Goal: Task Accomplishment & Management: Use online tool/utility

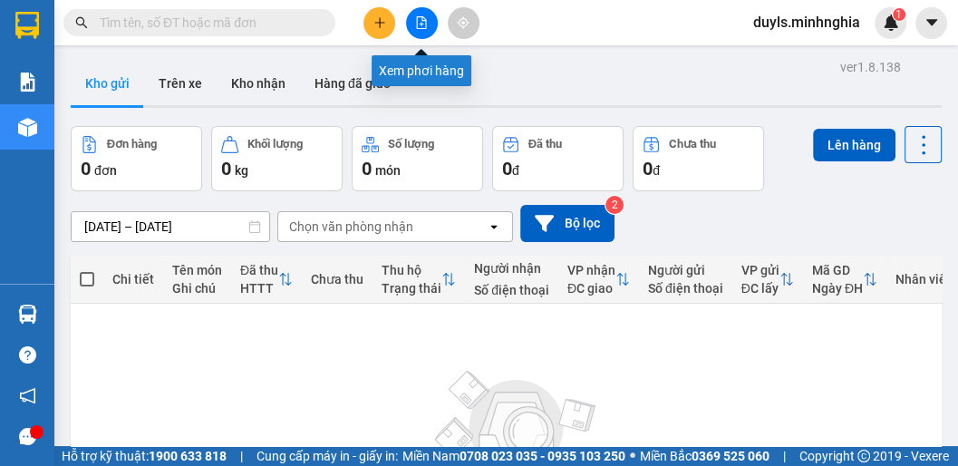
click at [417, 25] on icon "file-add" at bounding box center [421, 22] width 13 height 13
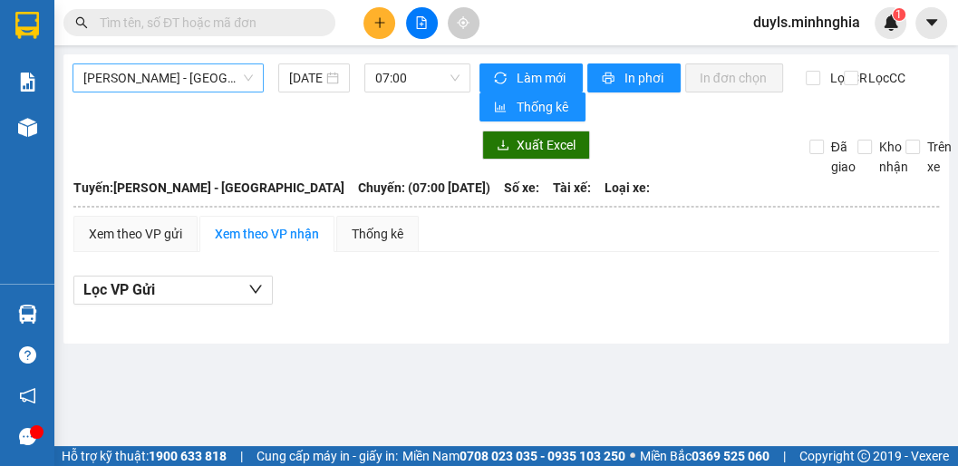
click at [184, 80] on span "[PERSON_NAME] - [GEOGRAPHIC_DATA]" at bounding box center [167, 77] width 169 height 27
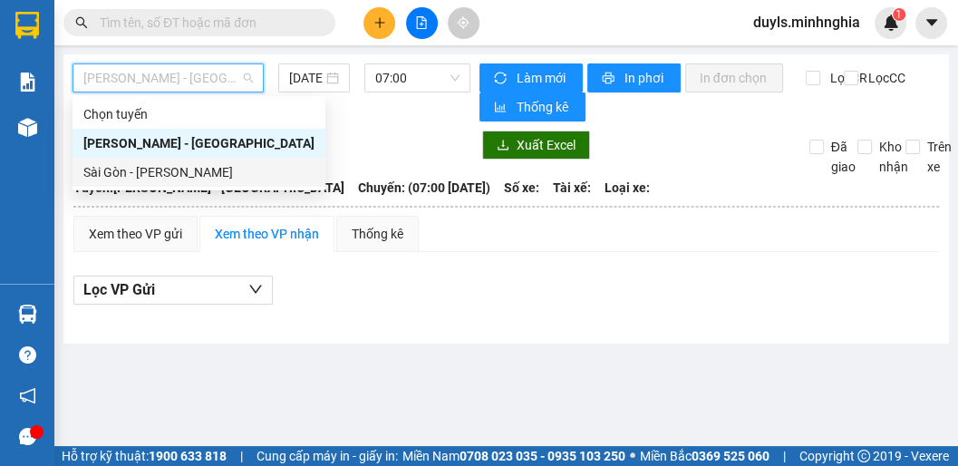
click at [150, 167] on div "Sài Gòn - [PERSON_NAME]" at bounding box center [198, 172] width 231 height 20
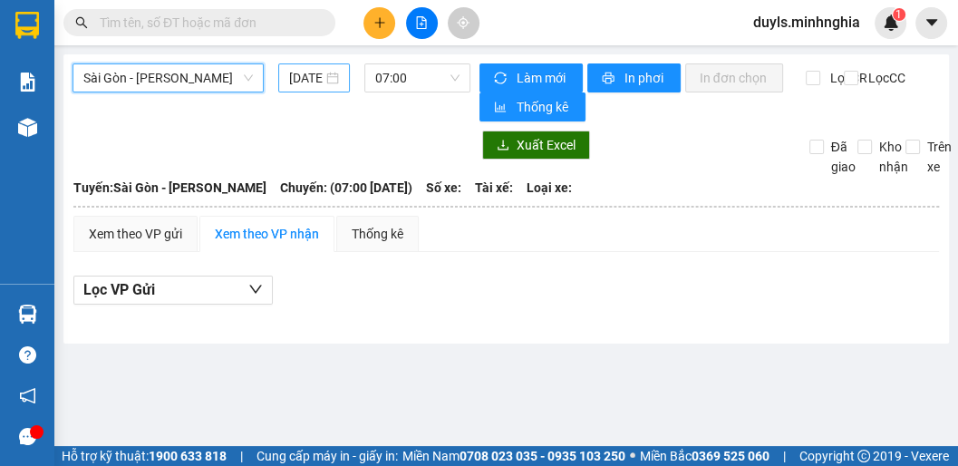
click at [316, 76] on input "[DATE]" at bounding box center [306, 78] width 34 height 20
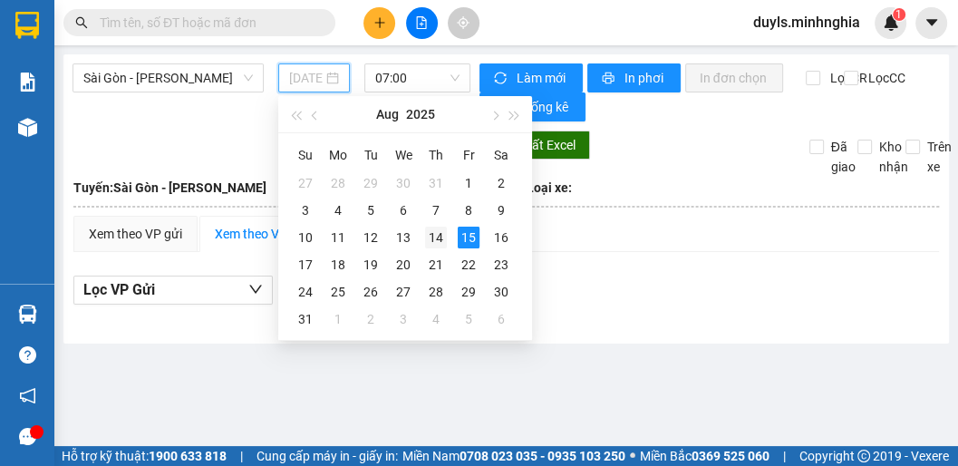
click at [431, 231] on div "14" at bounding box center [436, 237] width 22 height 22
type input "[DATE]"
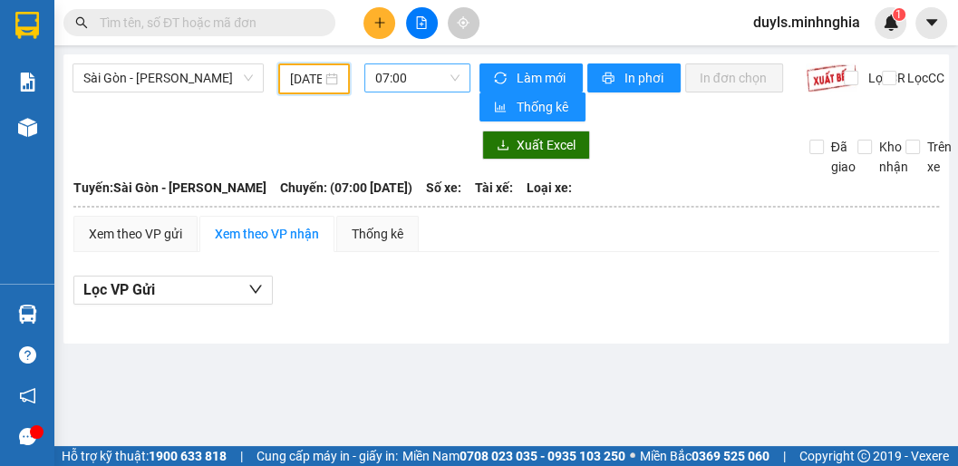
click at [412, 79] on span "07:00" at bounding box center [417, 77] width 84 height 27
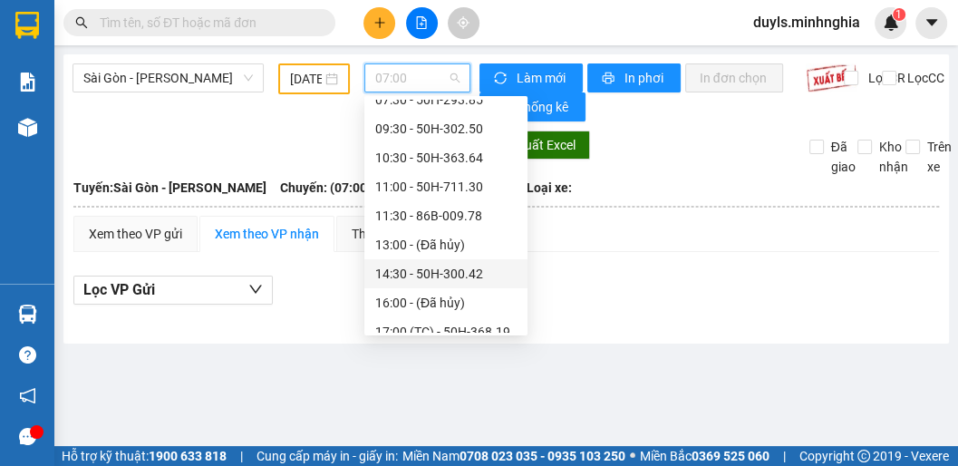
scroll to position [145, 0]
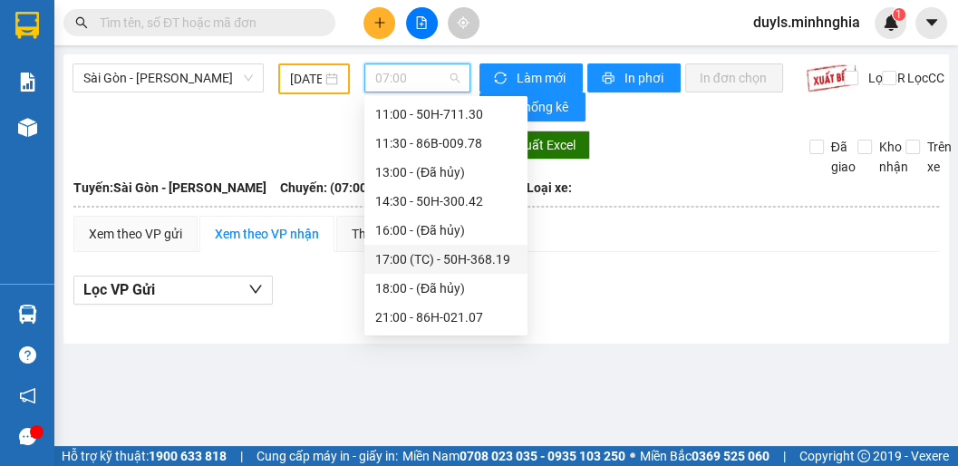
click at [435, 255] on div "17:00 (TC) - 50H-368.19" at bounding box center [445, 259] width 141 height 20
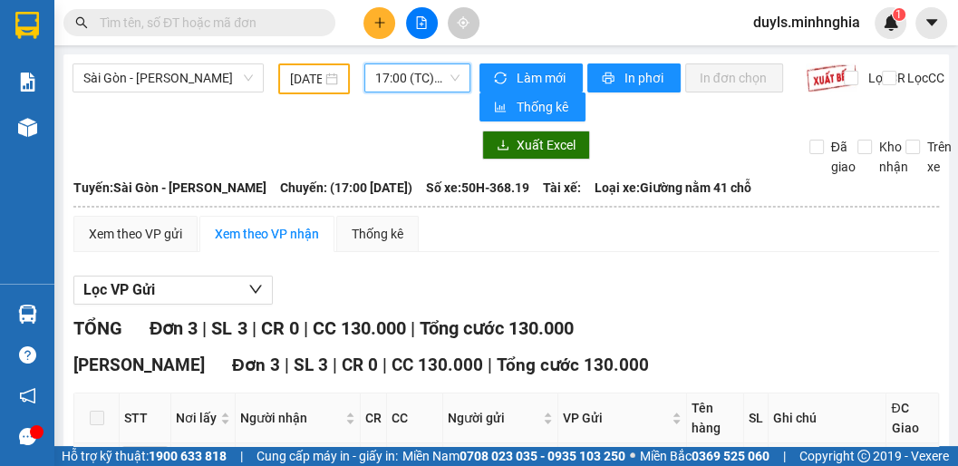
click at [380, 79] on span "17:00 (TC) - 50H-368.19" at bounding box center [417, 77] width 84 height 27
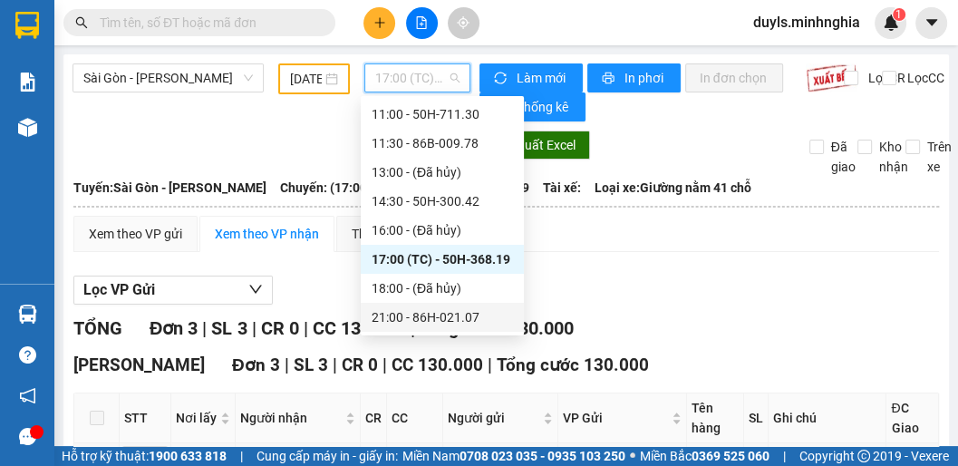
click at [456, 322] on div "21:00 - 86H-021.07" at bounding box center [441, 317] width 141 height 20
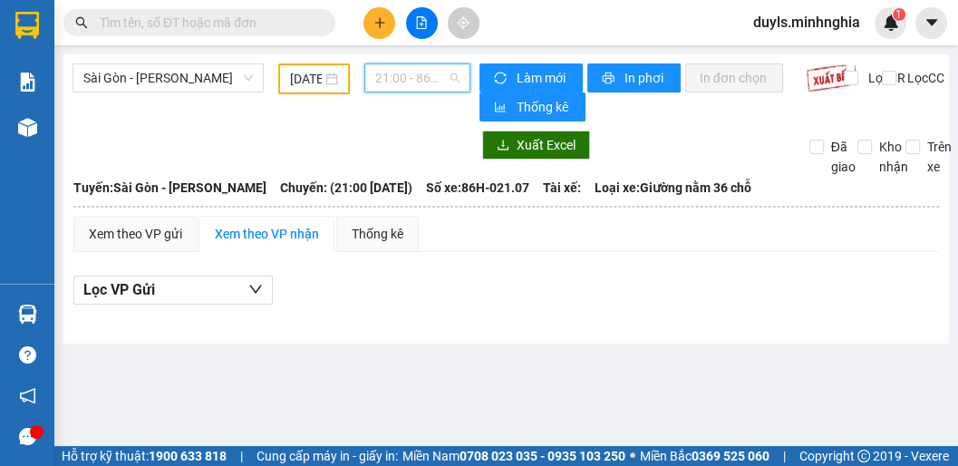
click at [428, 85] on span "21:00 - 86H-021.07" at bounding box center [417, 77] width 84 height 27
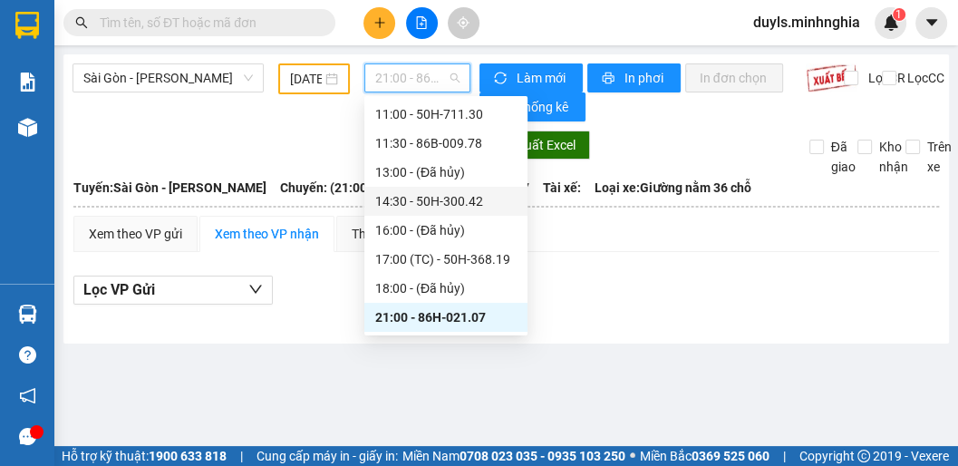
scroll to position [203, 0]
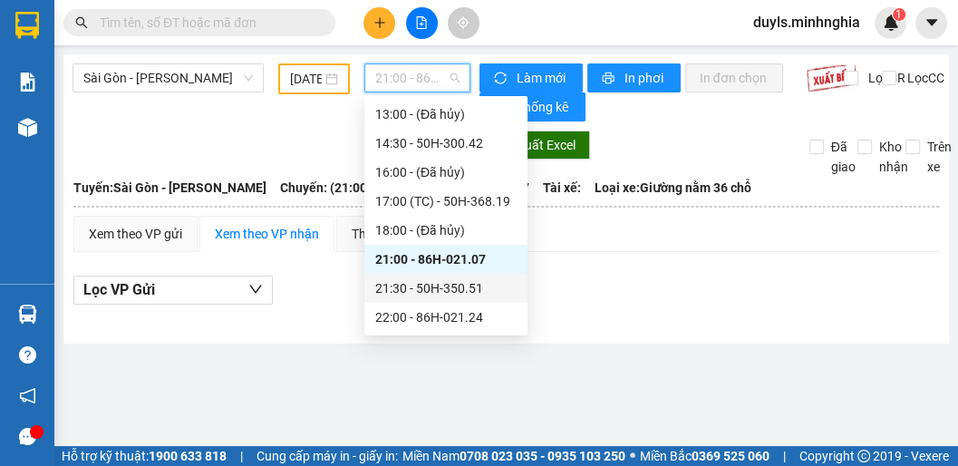
click at [441, 279] on div "21:30 - 50H-350.51" at bounding box center [445, 288] width 141 height 20
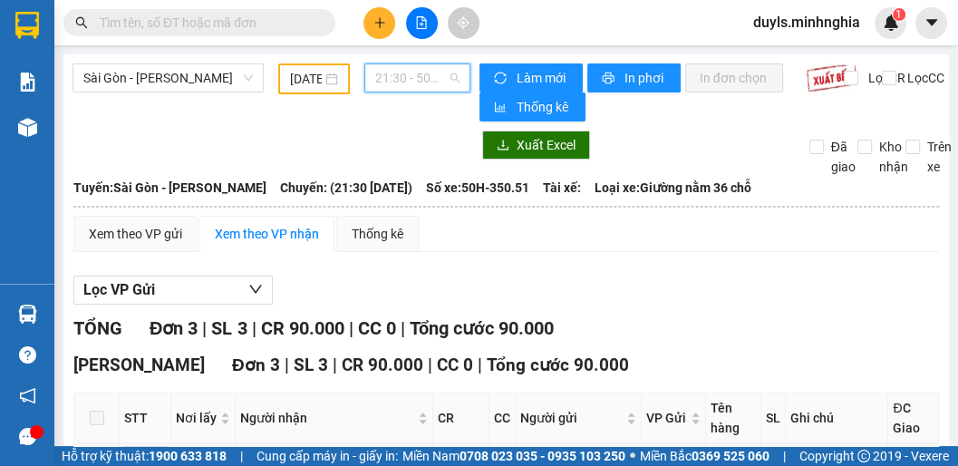
click at [380, 80] on span "21:30 - 50H-350.51" at bounding box center [417, 77] width 84 height 27
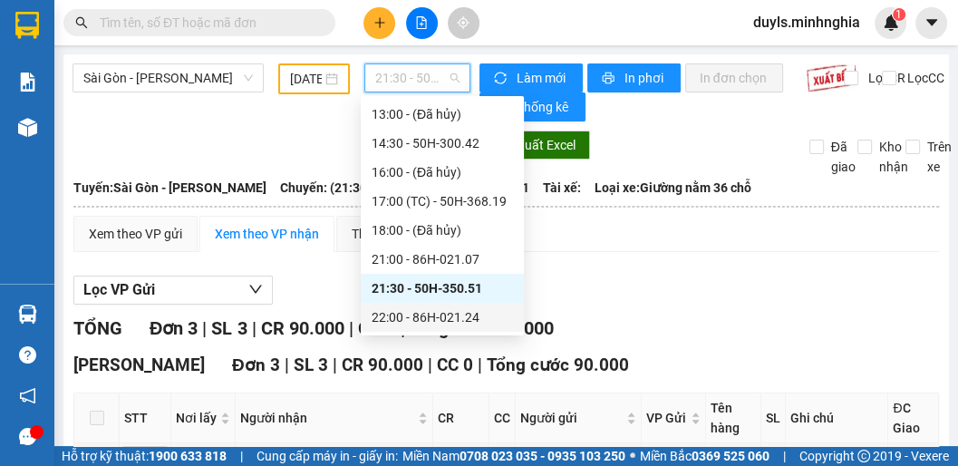
click at [462, 317] on div "22:00 - 86H-021.24" at bounding box center [441, 317] width 141 height 20
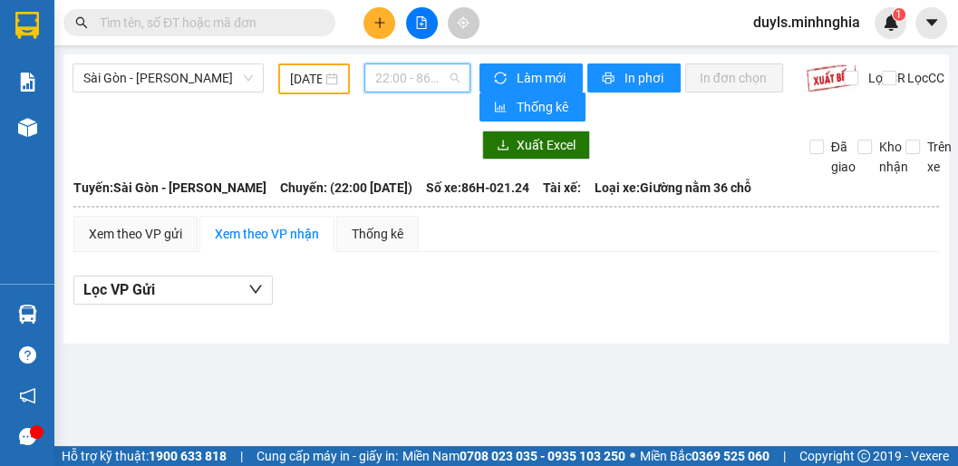
click at [417, 80] on span "22:00 - 86H-021.24" at bounding box center [417, 77] width 84 height 27
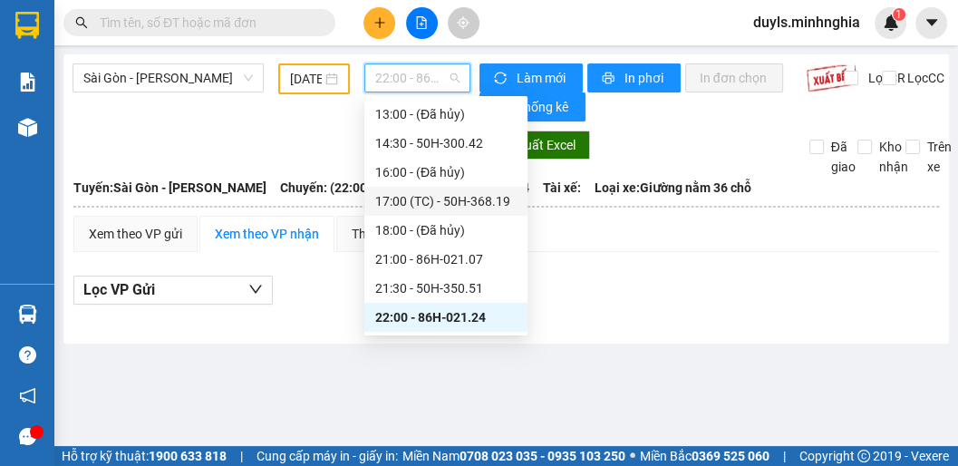
click at [445, 203] on div "17:00 (TC) - 50H-368.19" at bounding box center [445, 201] width 141 height 20
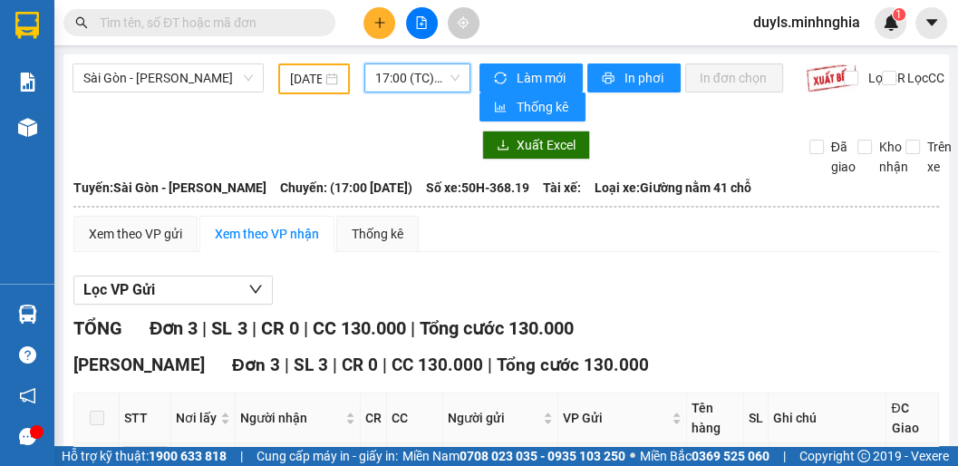
click at [398, 84] on span "17:00 (TC) - 50H-368.19" at bounding box center [417, 77] width 84 height 27
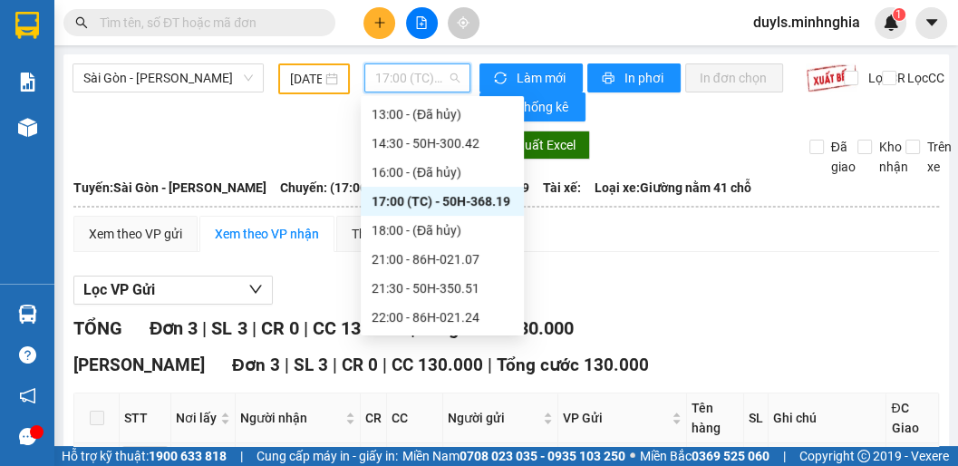
click at [411, 83] on span "17:00 (TC) - 50H-368.19" at bounding box center [417, 77] width 84 height 27
click at [445, 139] on div "14:30 - 50H-300.42" at bounding box center [441, 143] width 141 height 20
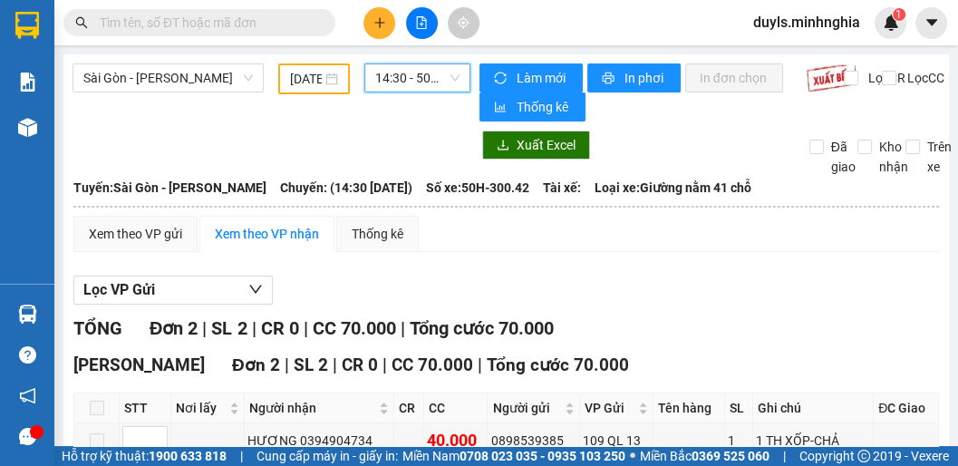
click at [406, 79] on span "14:30 - 50H-300.42" at bounding box center [417, 77] width 84 height 27
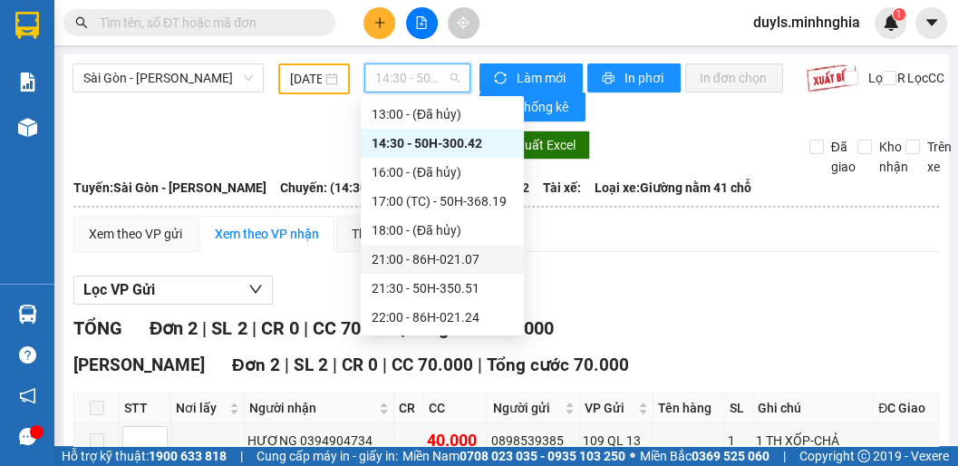
click at [443, 262] on div "21:00 - 86H-021.07" at bounding box center [441, 259] width 141 height 20
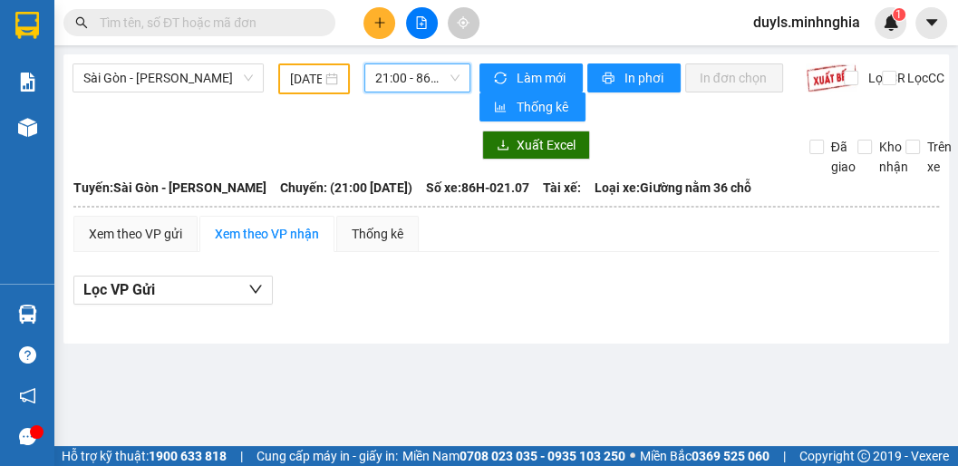
click at [413, 84] on span "21:00 - 86H-021.07" at bounding box center [417, 77] width 84 height 27
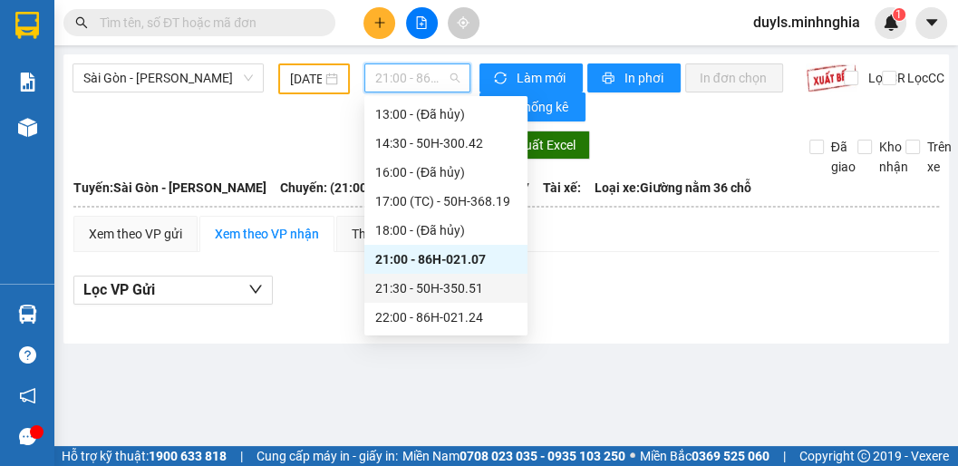
click at [423, 292] on div "21:30 - 50H-350.51" at bounding box center [445, 288] width 141 height 20
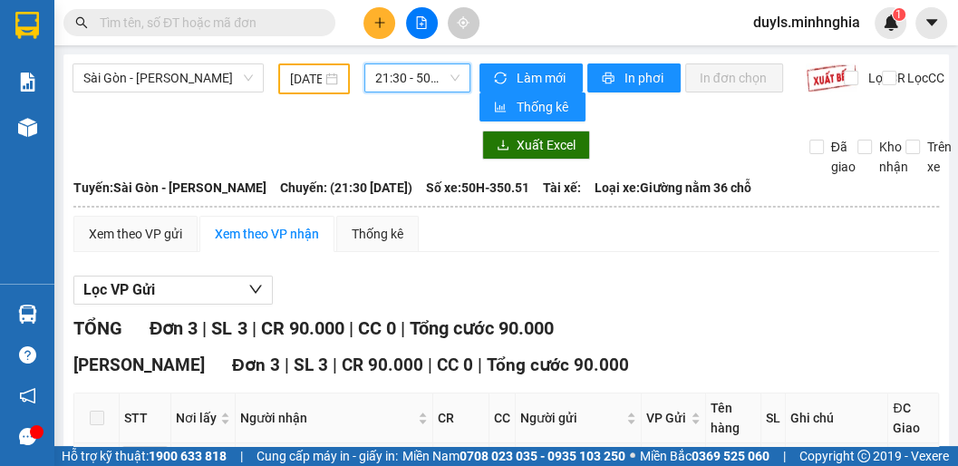
click at [413, 77] on span "21:30 - 50H-350.51" at bounding box center [417, 77] width 84 height 27
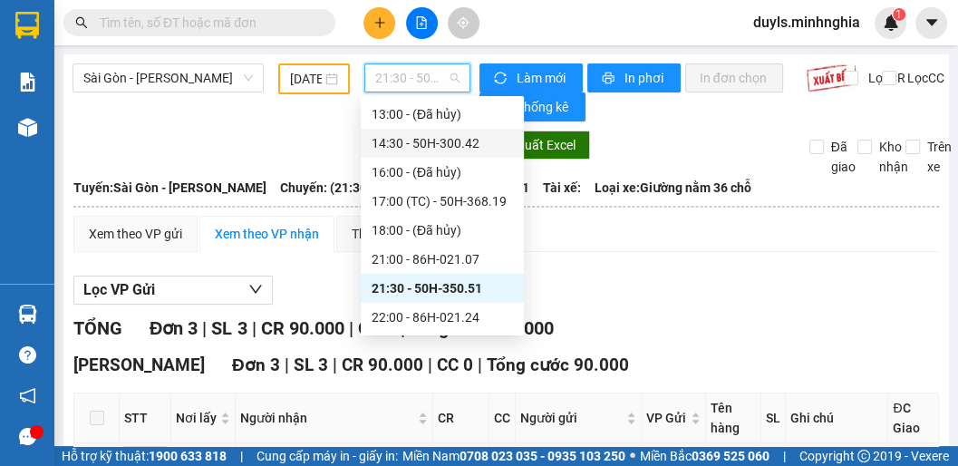
click at [432, 144] on div "14:30 - 50H-300.42" at bounding box center [441, 143] width 141 height 20
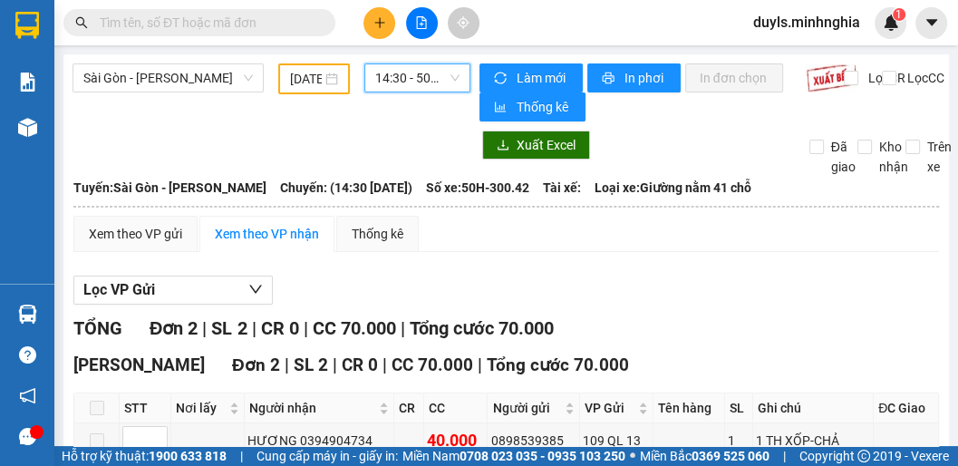
click at [401, 84] on span "14:30 - 50H-300.42" at bounding box center [417, 77] width 84 height 27
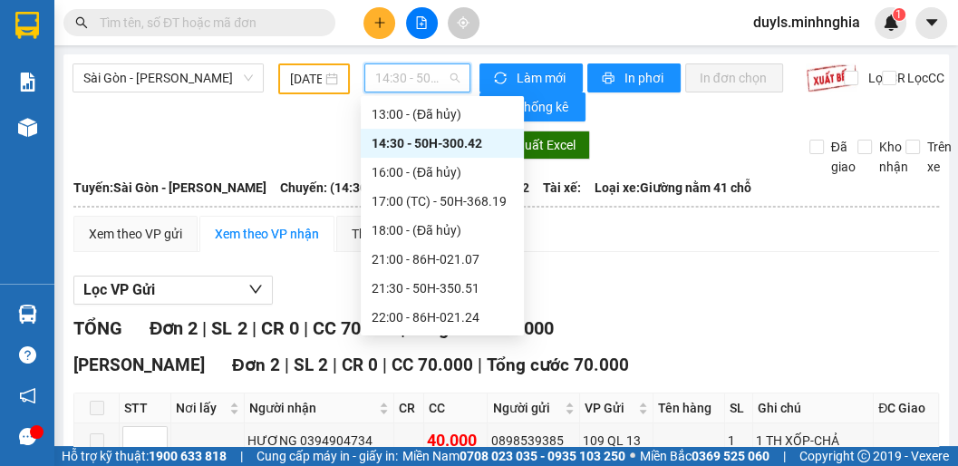
scroll to position [58, 0]
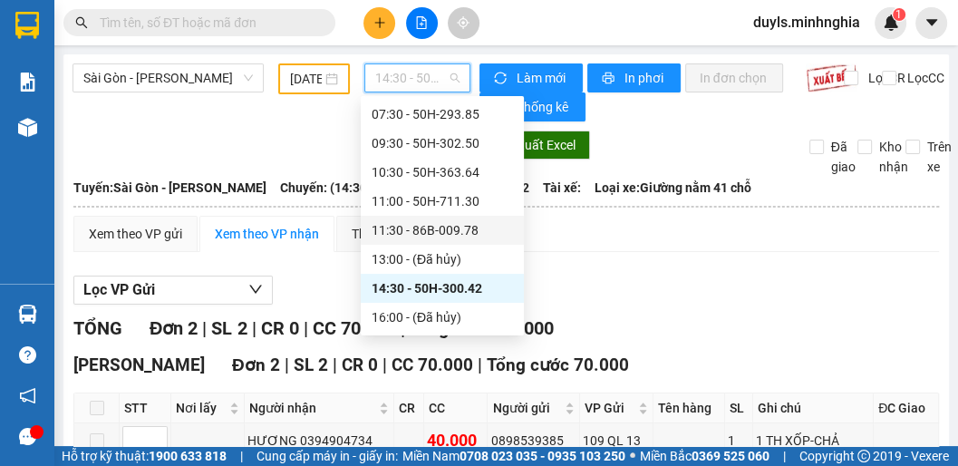
click at [440, 230] on div "11:30 - 86B-009.78" at bounding box center [441, 230] width 141 height 20
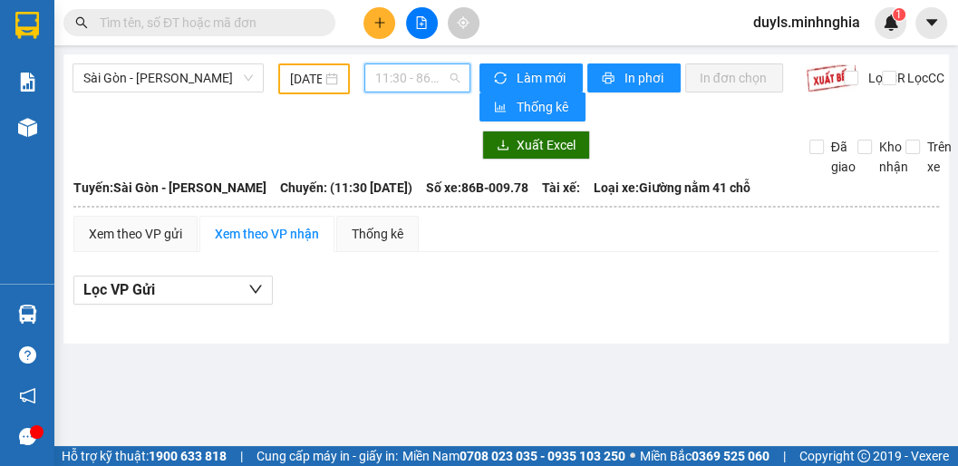
click at [390, 82] on span "11:30 - 86B-009.78" at bounding box center [417, 77] width 84 height 27
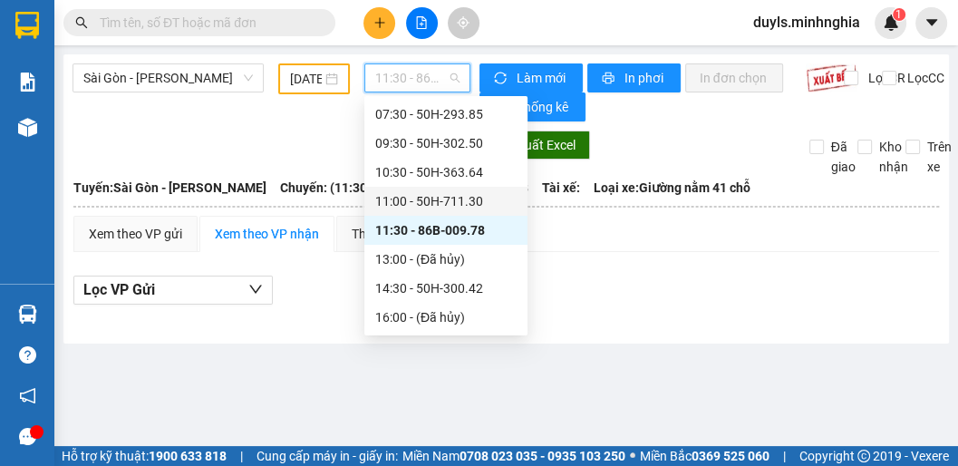
click at [443, 206] on div "11:00 - 50H-711.30" at bounding box center [445, 201] width 141 height 20
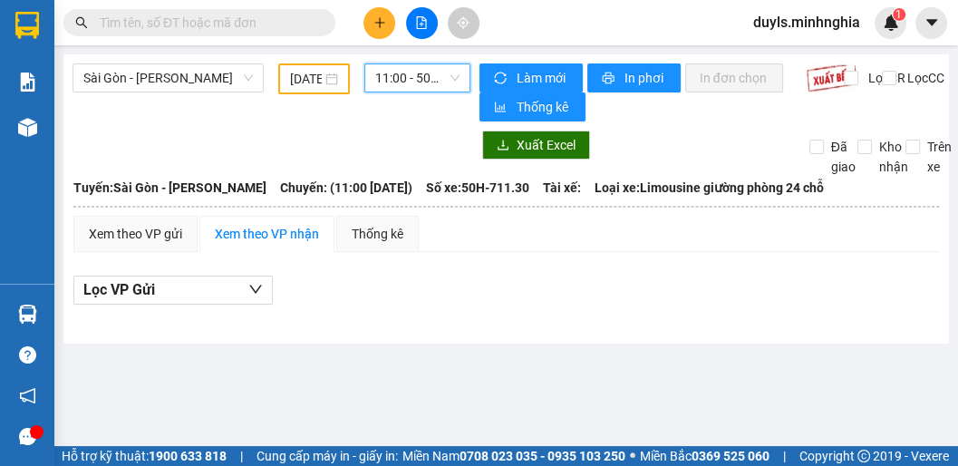
click at [397, 86] on span "11:00 - 50H-711.30" at bounding box center [417, 77] width 84 height 27
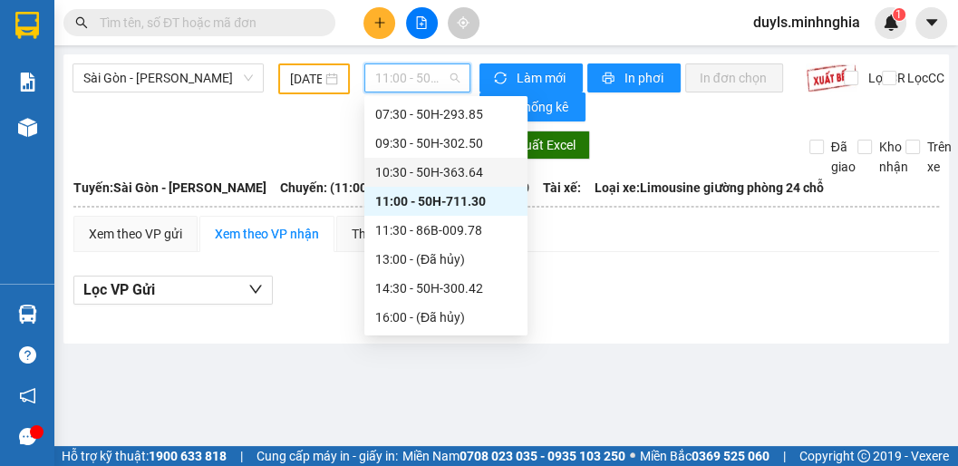
click at [420, 167] on div "10:30 - 50H-363.64" at bounding box center [445, 172] width 141 height 20
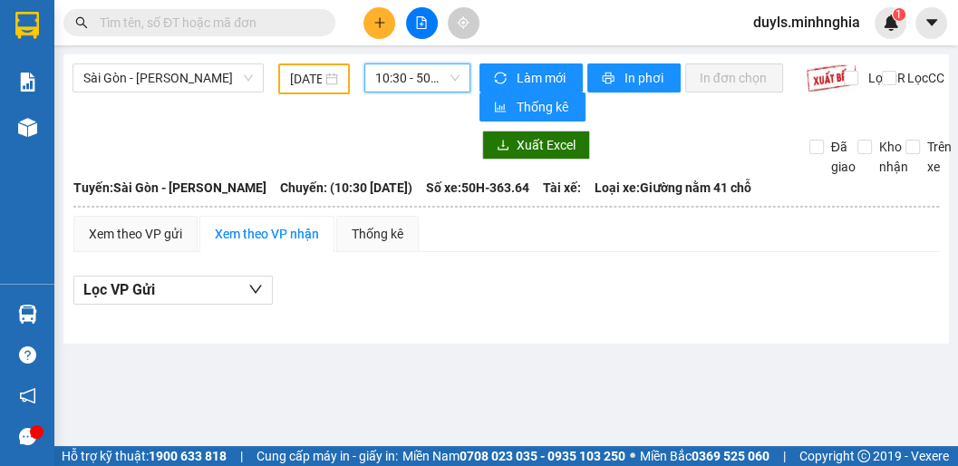
click at [417, 94] on div "Sài Gòn - [PERSON_NAME] [DATE] 10:30 10:30 - 50H-363.64" at bounding box center [271, 92] width 398 height 58
click at [417, 88] on span "10:30 - 50H-363.64" at bounding box center [417, 77] width 84 height 27
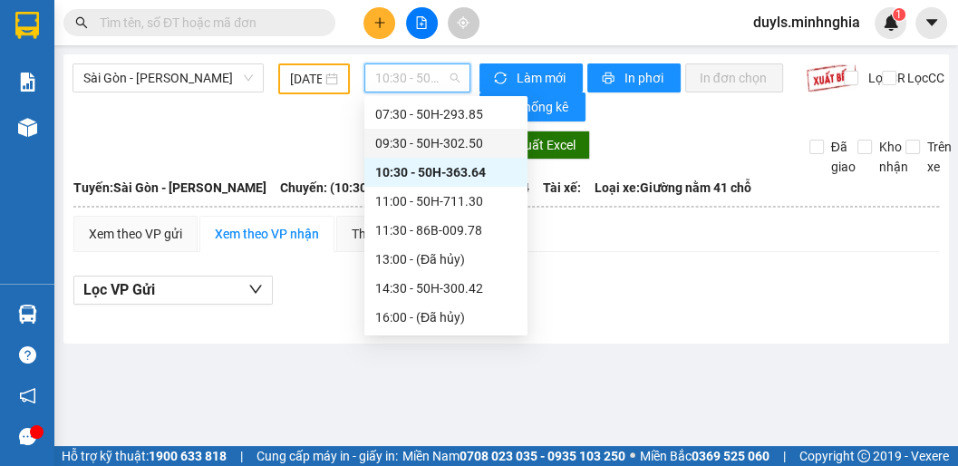
click at [430, 135] on div "09:30 - 50H-302.50" at bounding box center [445, 143] width 141 height 20
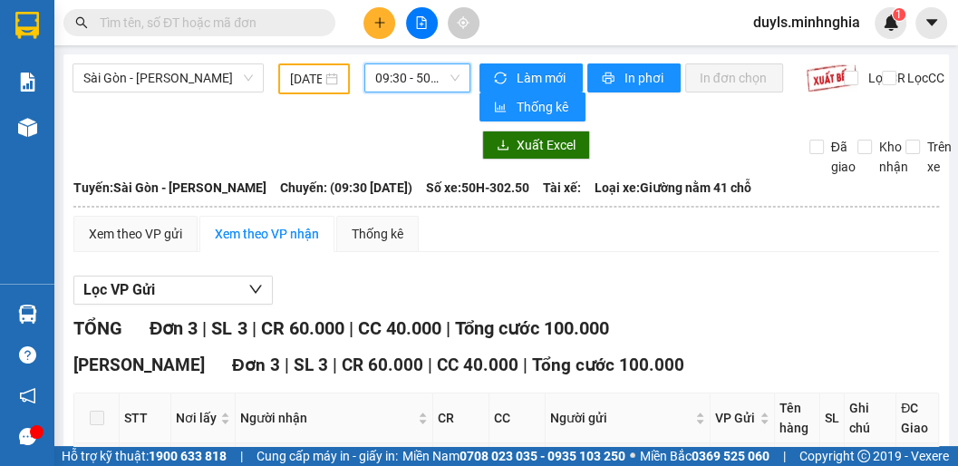
click at [401, 87] on span "09:30 - 50H-302.50" at bounding box center [417, 77] width 84 height 27
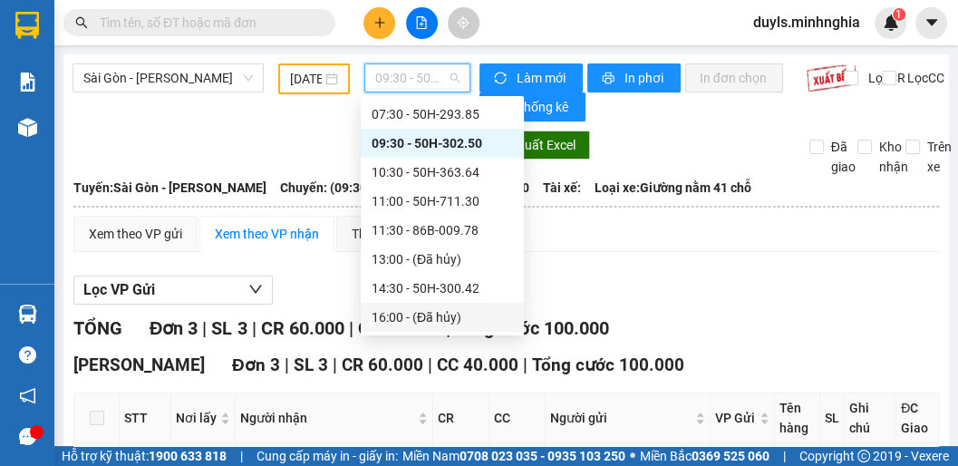
scroll to position [130, 0]
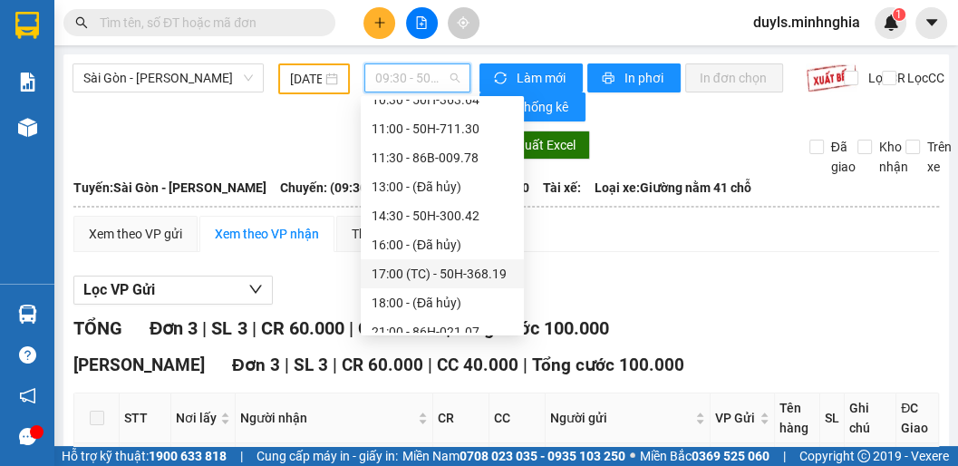
click at [469, 274] on div "17:00 (TC) - 50H-368.19" at bounding box center [441, 274] width 141 height 20
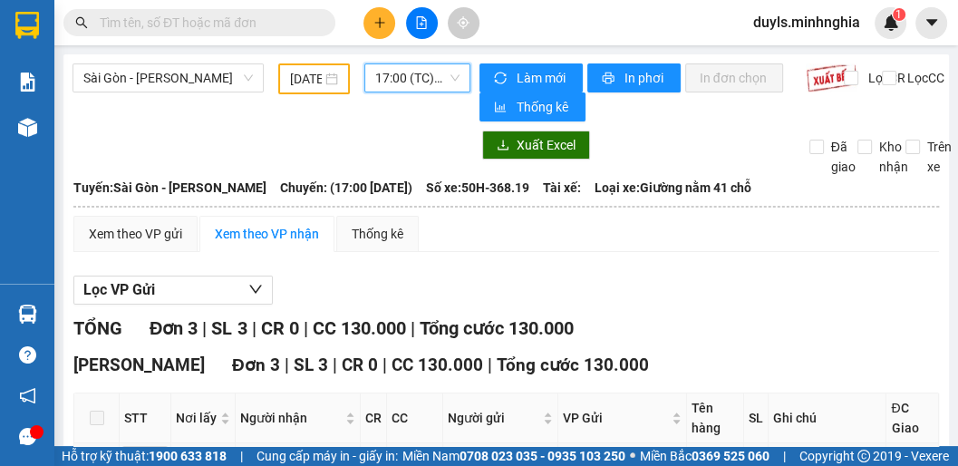
click at [387, 75] on span "17:00 (TC) - 50H-368.19" at bounding box center [417, 77] width 84 height 27
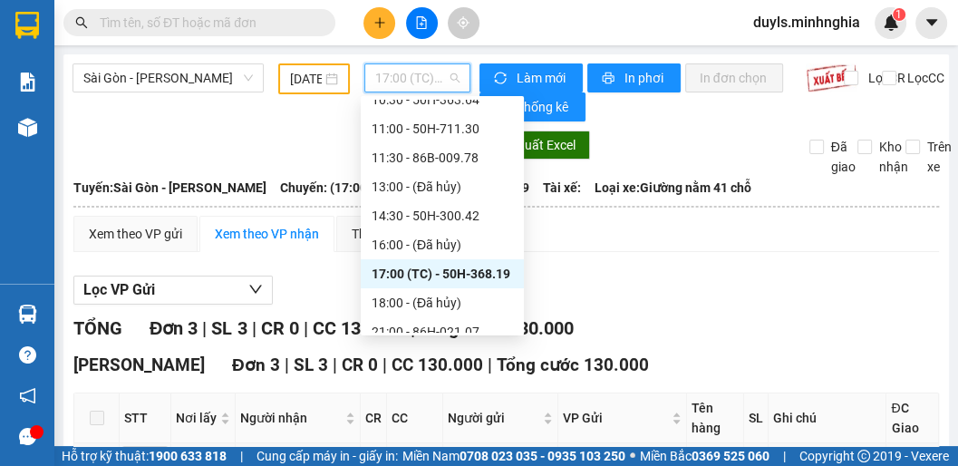
click at [480, 279] on div "17:00 (TC) - 50H-368.19" at bounding box center [441, 274] width 141 height 20
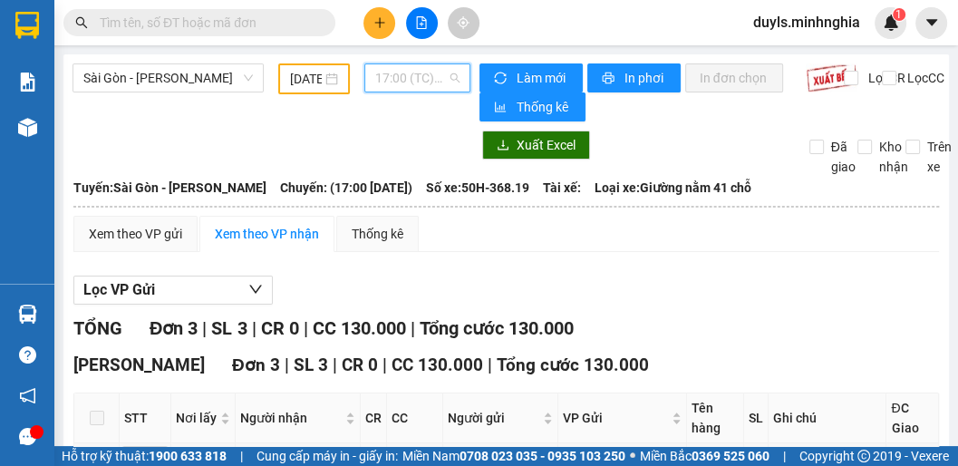
click at [406, 83] on span "17:00 (TC) - 50H-368.19" at bounding box center [417, 77] width 84 height 27
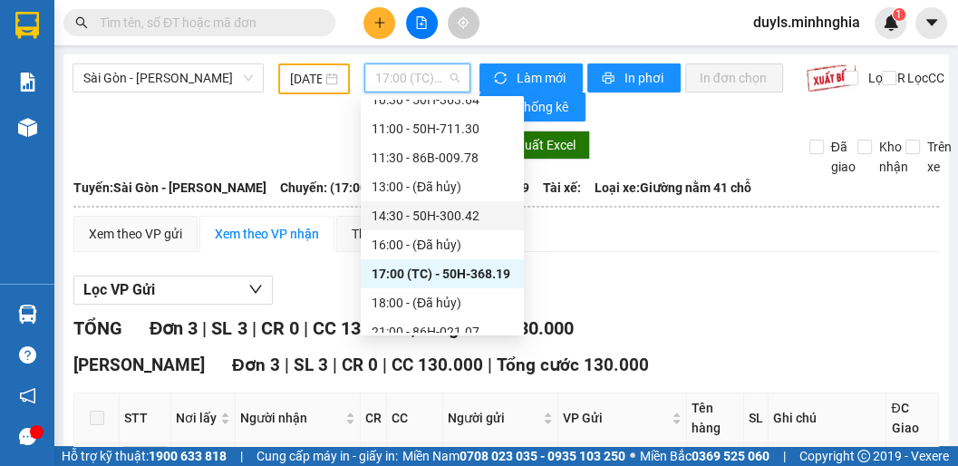
scroll to position [203, 0]
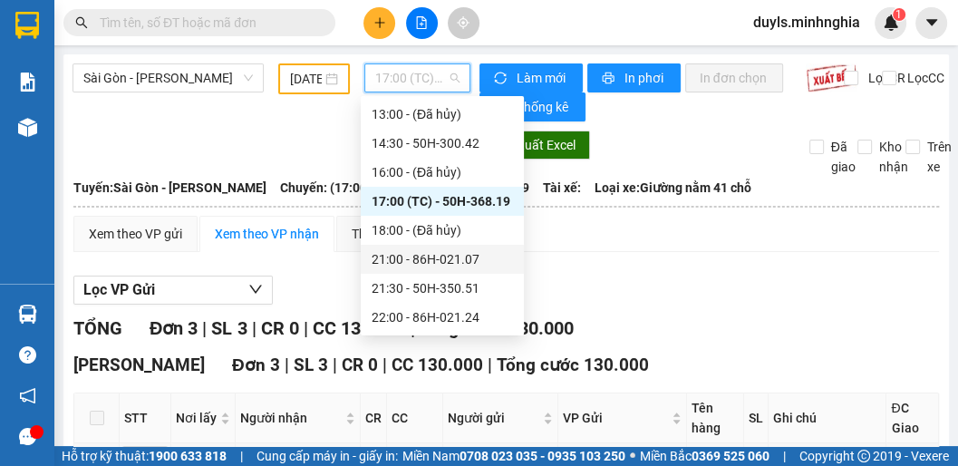
click at [461, 254] on div "21:00 - 86H-021.07" at bounding box center [441, 259] width 141 height 20
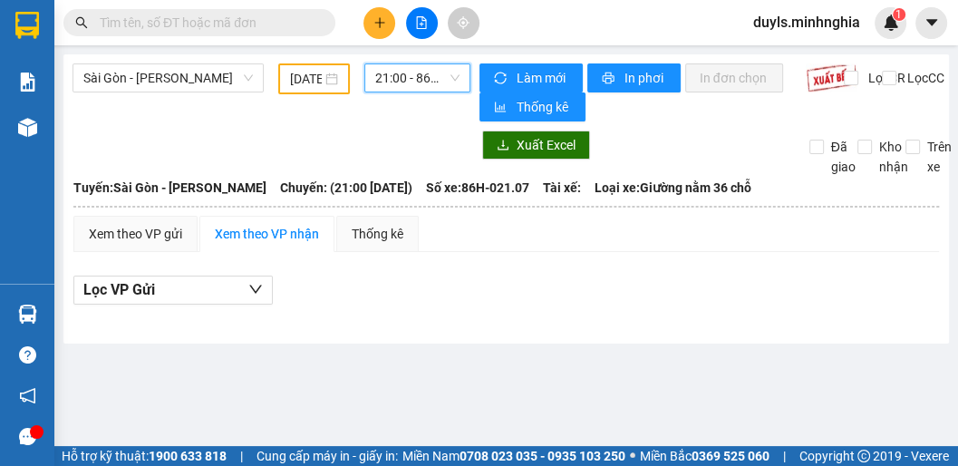
click at [463, 232] on div "Xem theo VP gửi Xem theo VP nhận Thống kê" at bounding box center [505, 234] width 865 height 36
